Goal: Check status: Check status

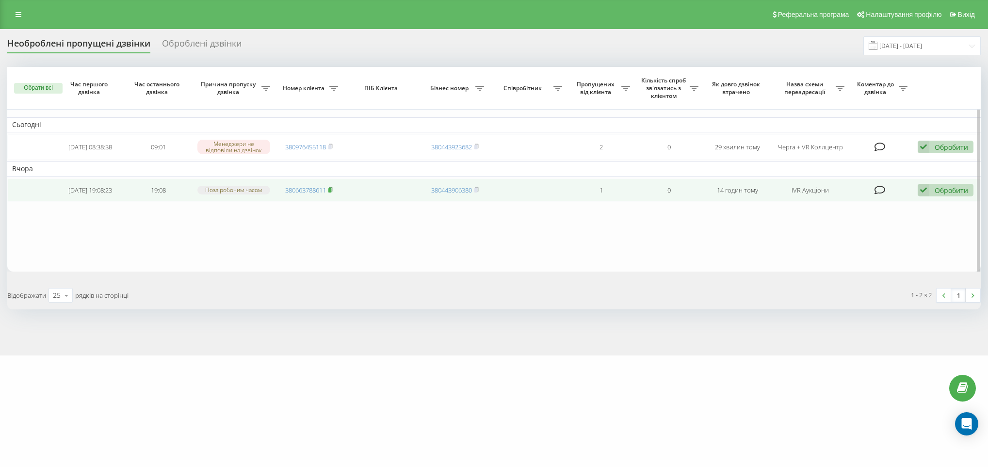
click at [333, 191] on icon at bounding box center [330, 190] width 4 height 6
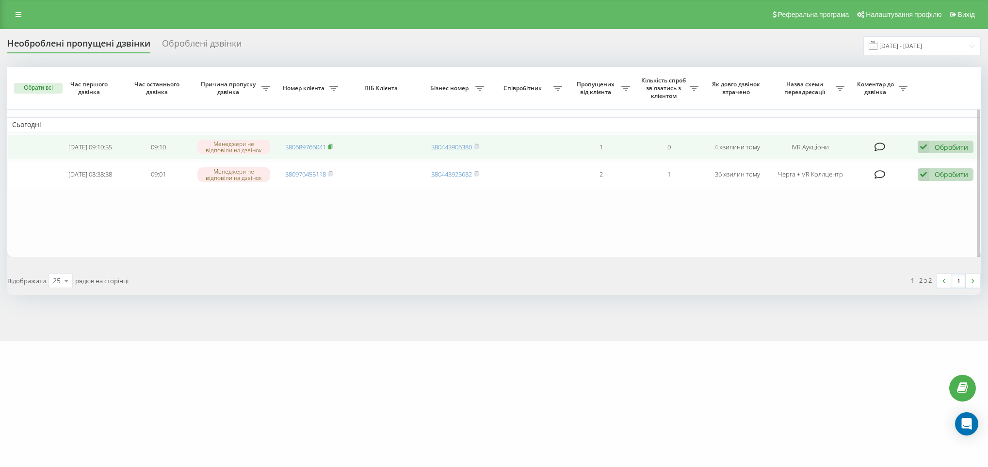
click at [331, 148] on rect at bounding box center [329, 147] width 3 height 4
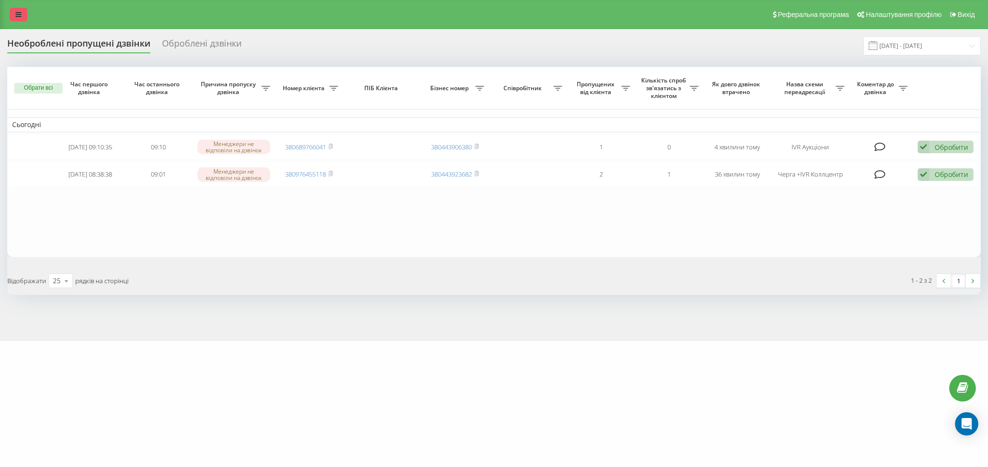
click at [21, 16] on icon at bounding box center [19, 14] width 6 height 7
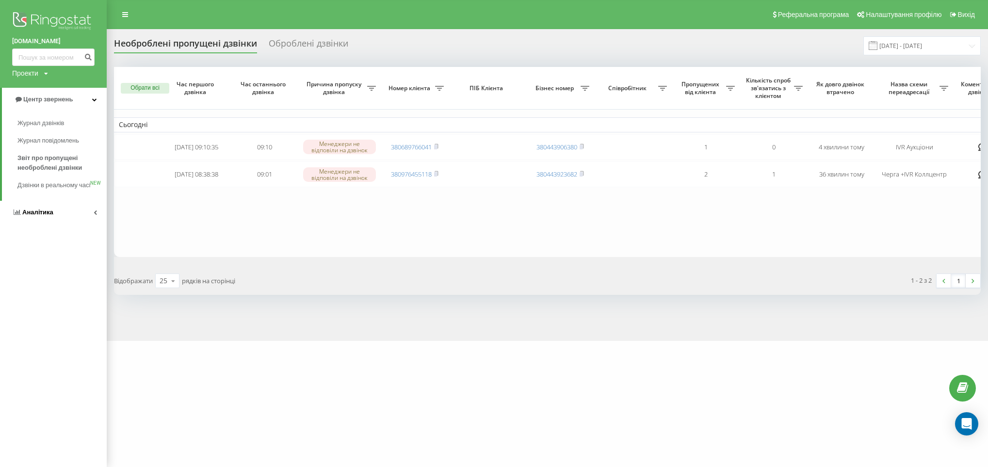
click at [63, 218] on link "Аналiтика" at bounding box center [53, 212] width 107 height 23
click at [56, 157] on span "Співробітники у реальному часі" at bounding box center [54, 151] width 74 height 19
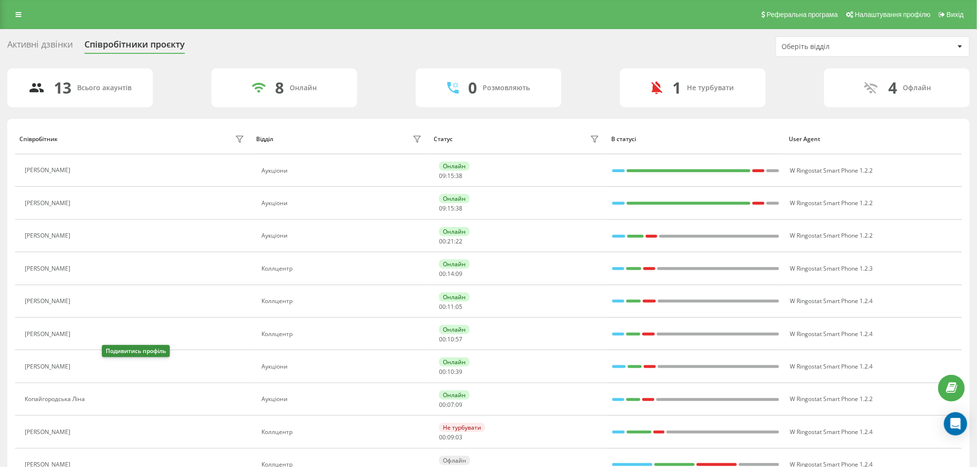
drag, startPoint x: 105, startPoint y: 370, endPoint x: 208, endPoint y: 385, distance: 104.4
click at [85, 370] on icon at bounding box center [81, 367] width 8 height 8
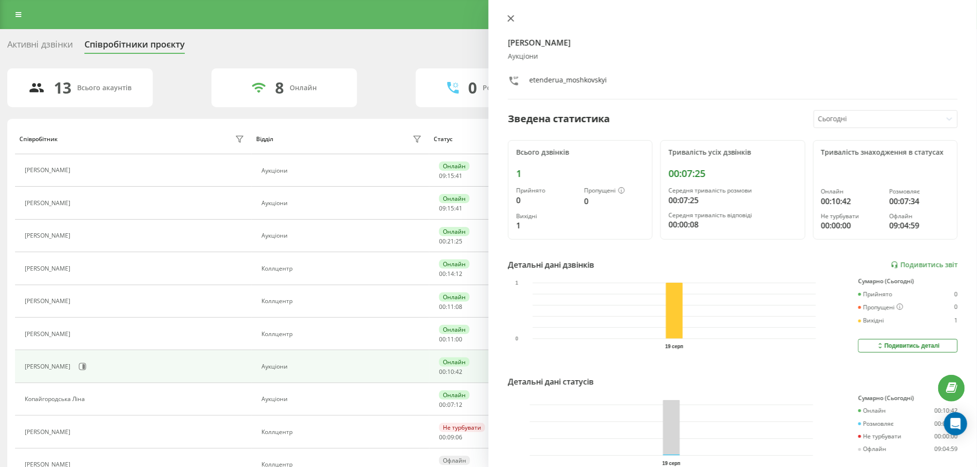
click at [511, 19] on icon at bounding box center [511, 19] width 6 height 6
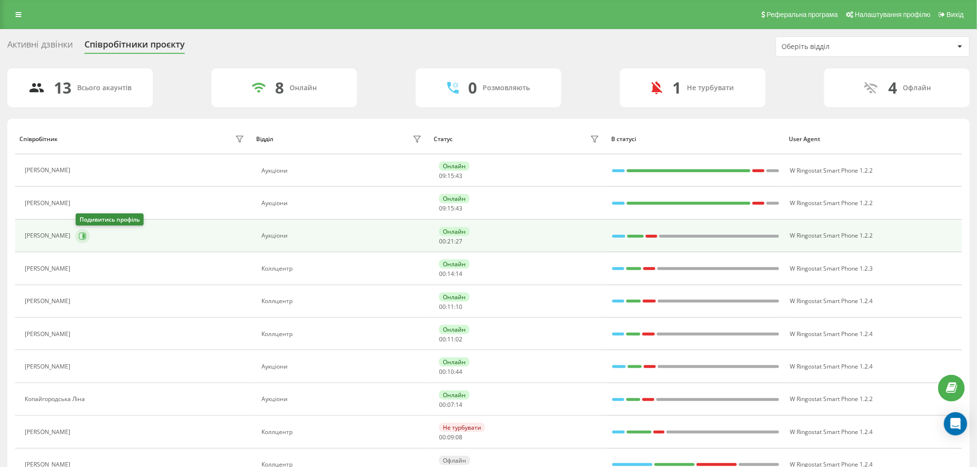
click at [84, 238] on icon at bounding box center [83, 235] width 2 height 5
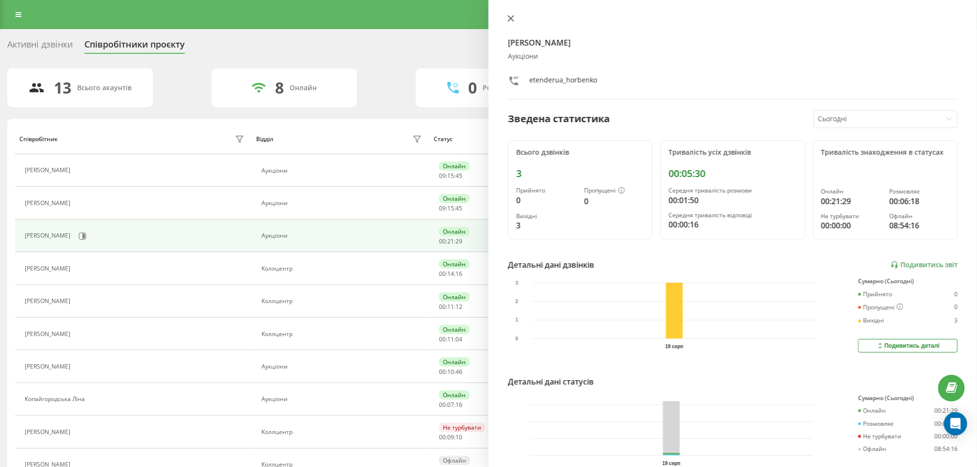
click at [513, 16] on icon at bounding box center [511, 19] width 6 height 6
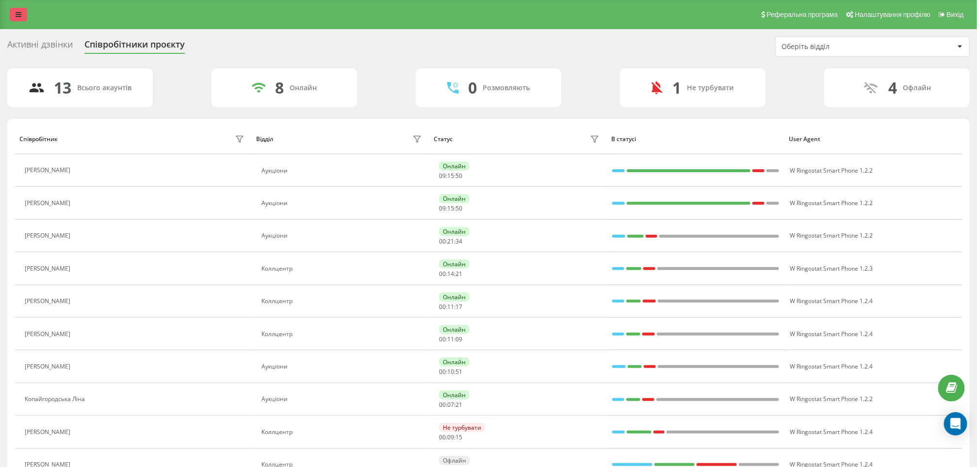
click at [18, 18] on link at bounding box center [18, 15] width 17 height 14
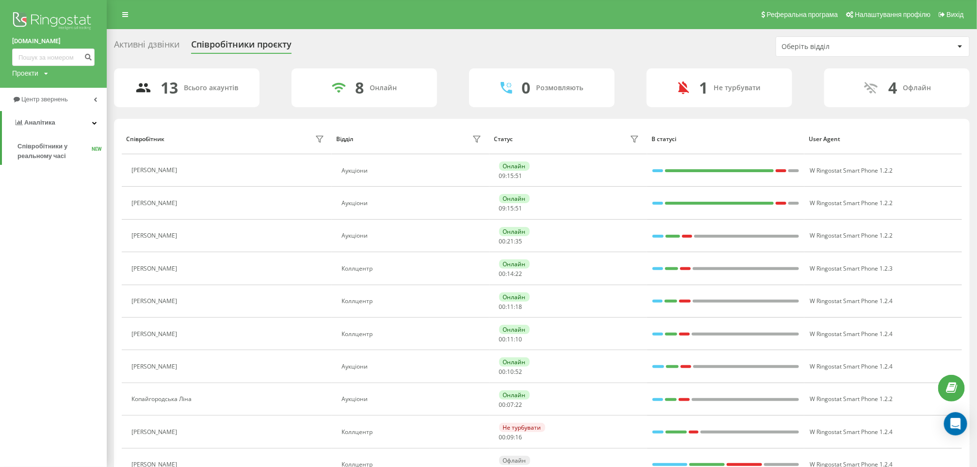
click at [51, 85] on div "[DOMAIN_NAME] Проекти [DOMAIN_NAME]" at bounding box center [53, 44] width 107 height 88
click at [70, 146] on span "Співробітники у реальному часі" at bounding box center [54, 151] width 74 height 19
click at [70, 107] on link "Центр звернень" at bounding box center [53, 99] width 107 height 23
click at [45, 153] on span "Звіт про пропущені необроблені дзвінки" at bounding box center [59, 162] width 84 height 19
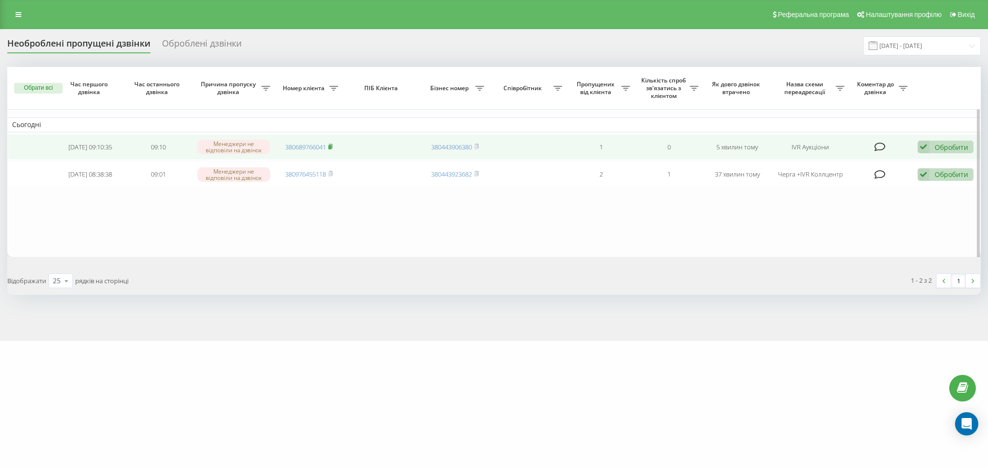
click at [331, 144] on icon at bounding box center [330, 147] width 4 height 6
